Goal: Book appointment/travel/reservation

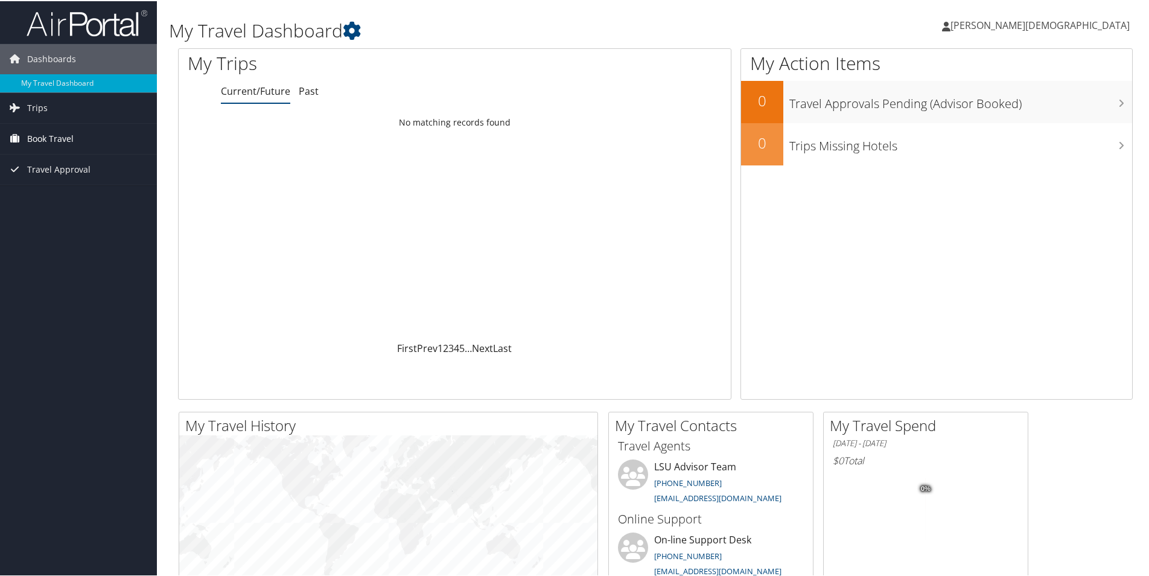
click at [48, 132] on span "Book Travel" at bounding box center [50, 137] width 46 height 30
click at [67, 143] on span "Book Travel" at bounding box center [50, 137] width 46 height 30
click at [42, 109] on span "Trips" at bounding box center [37, 107] width 21 height 30
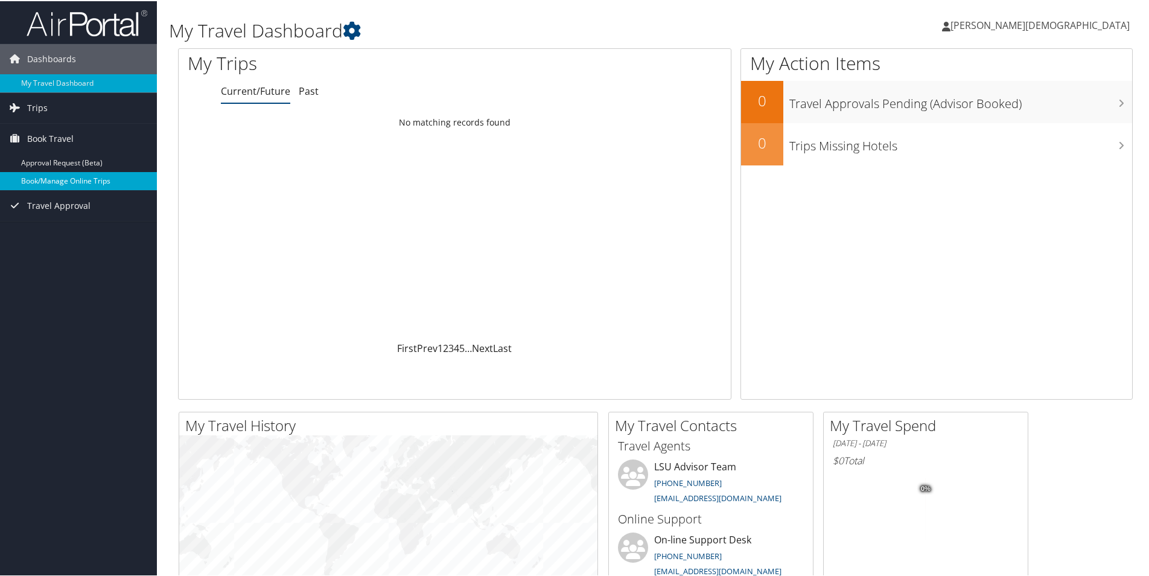
click at [68, 180] on link "Book/Manage Online Trips" at bounding box center [78, 180] width 157 height 18
